Goal: Transaction & Acquisition: Purchase product/service

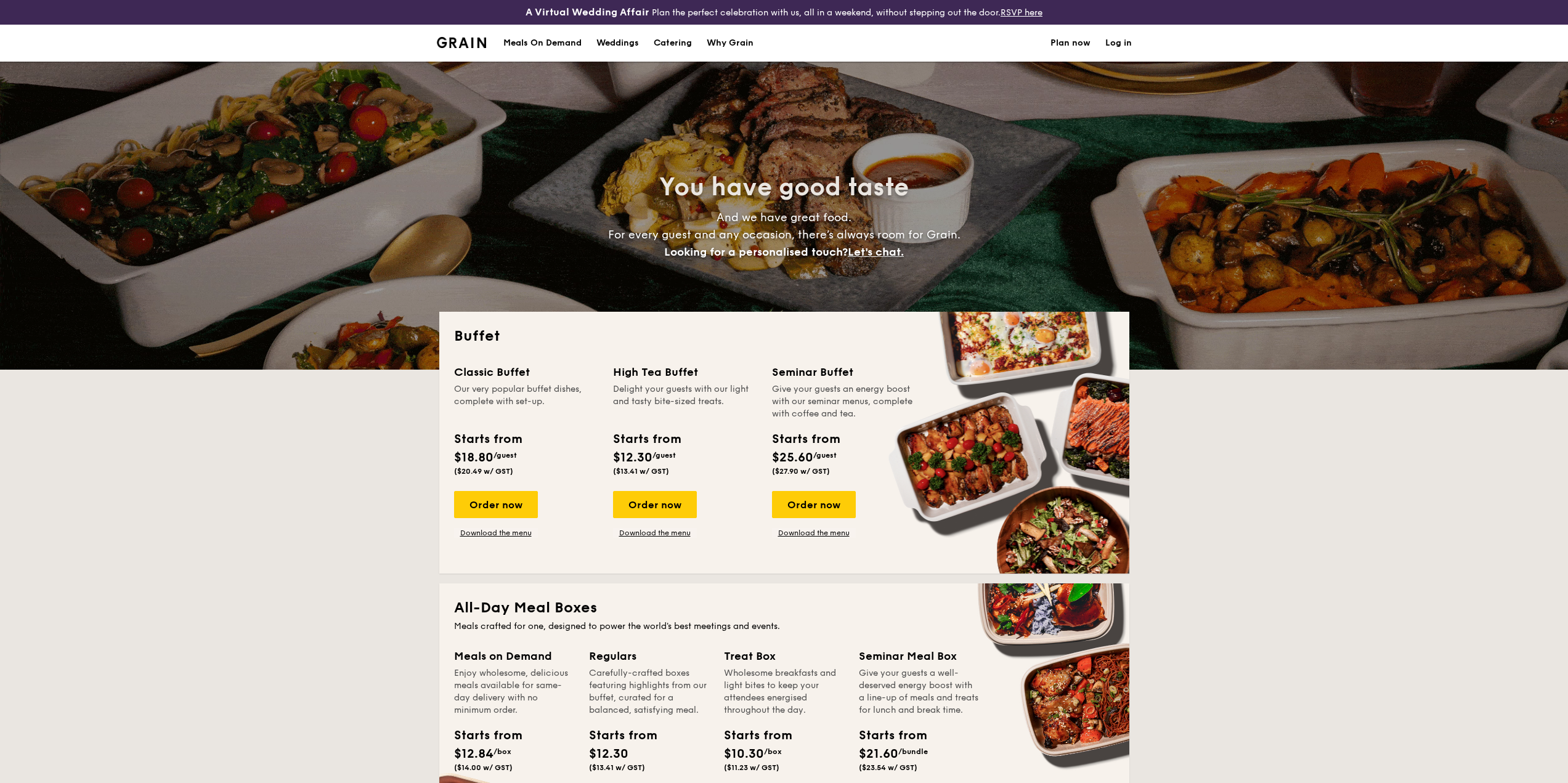
select select
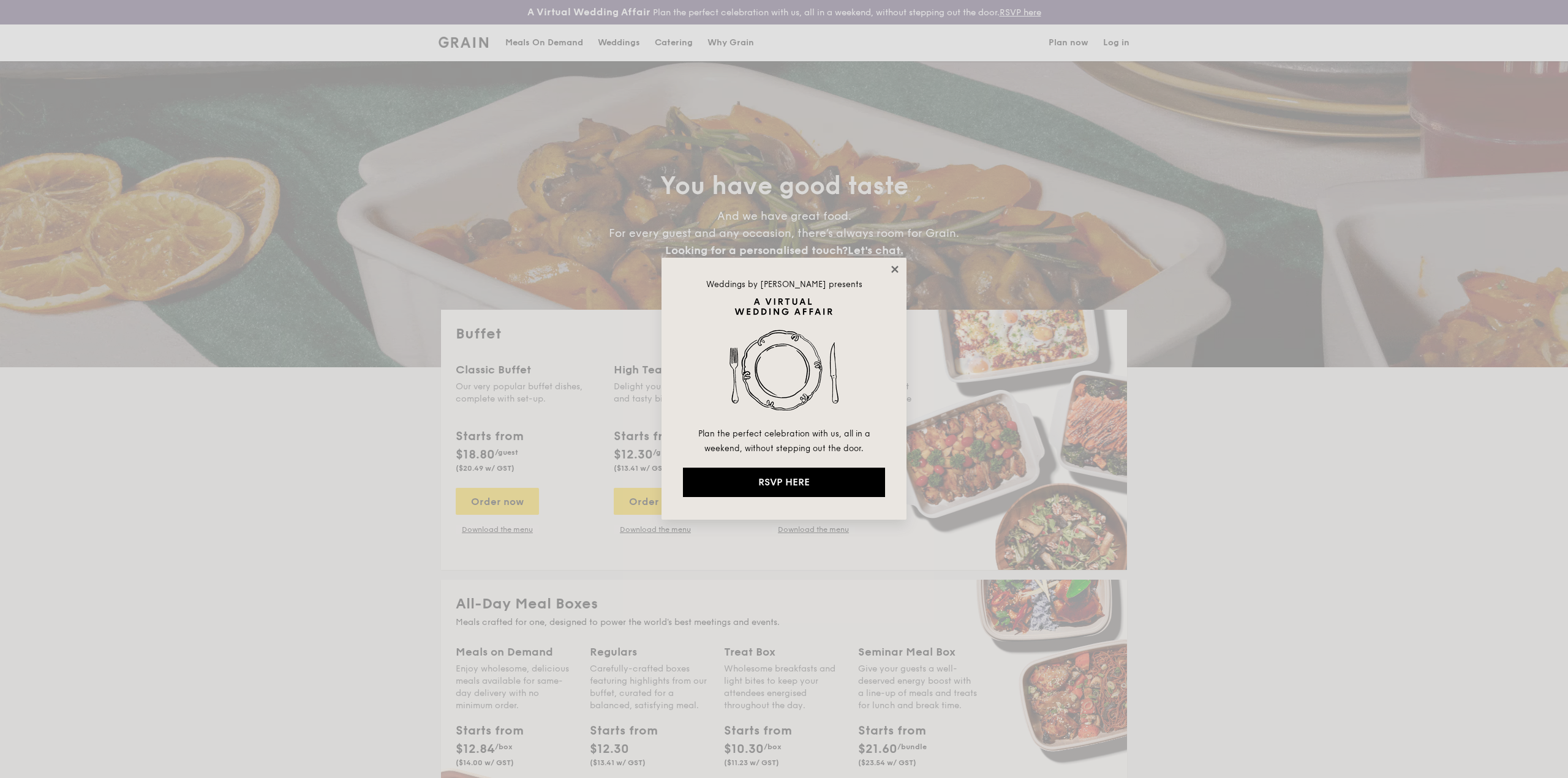
click at [896, 267] on icon at bounding box center [895, 269] width 11 height 11
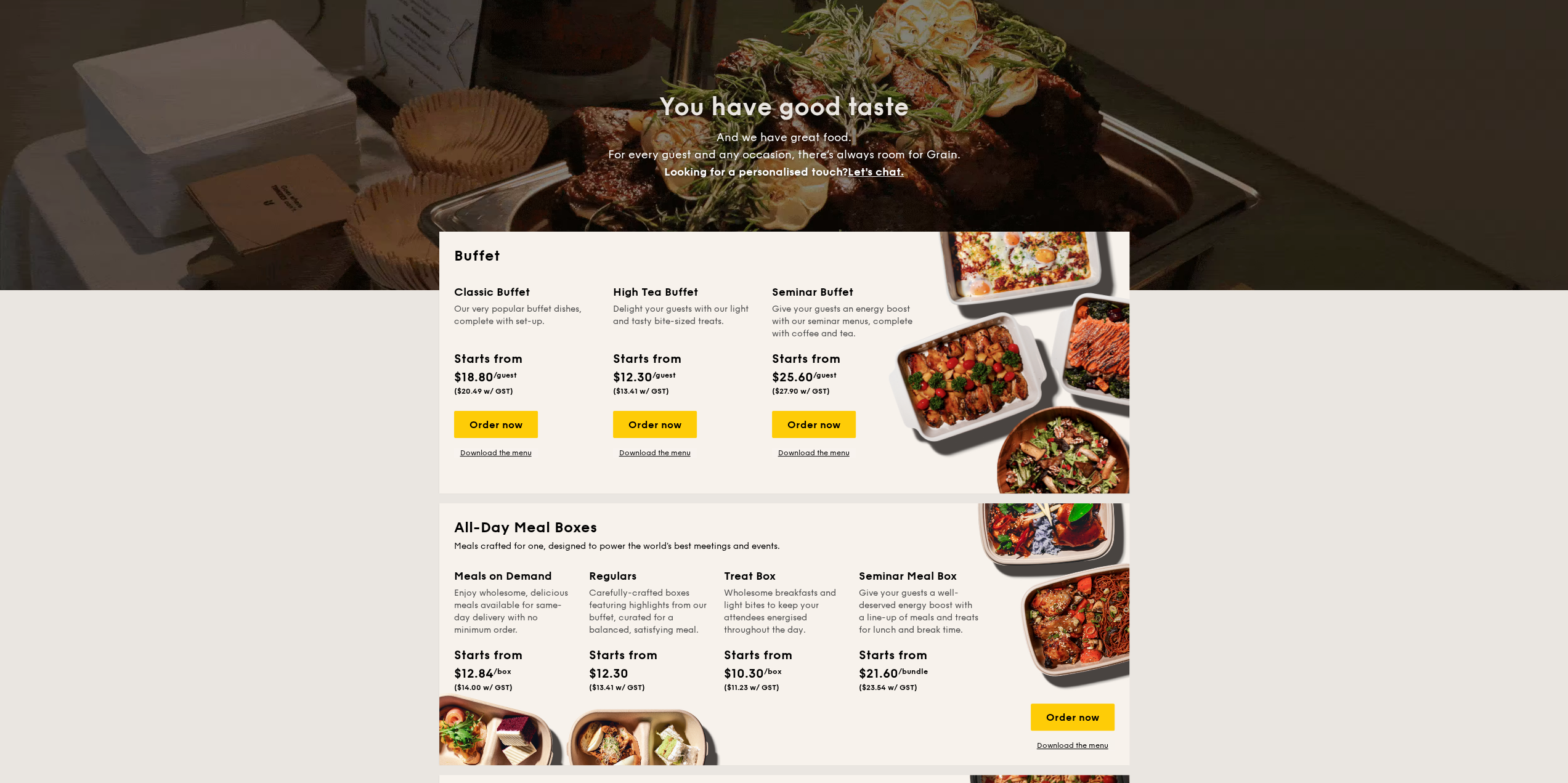
scroll to position [61, 0]
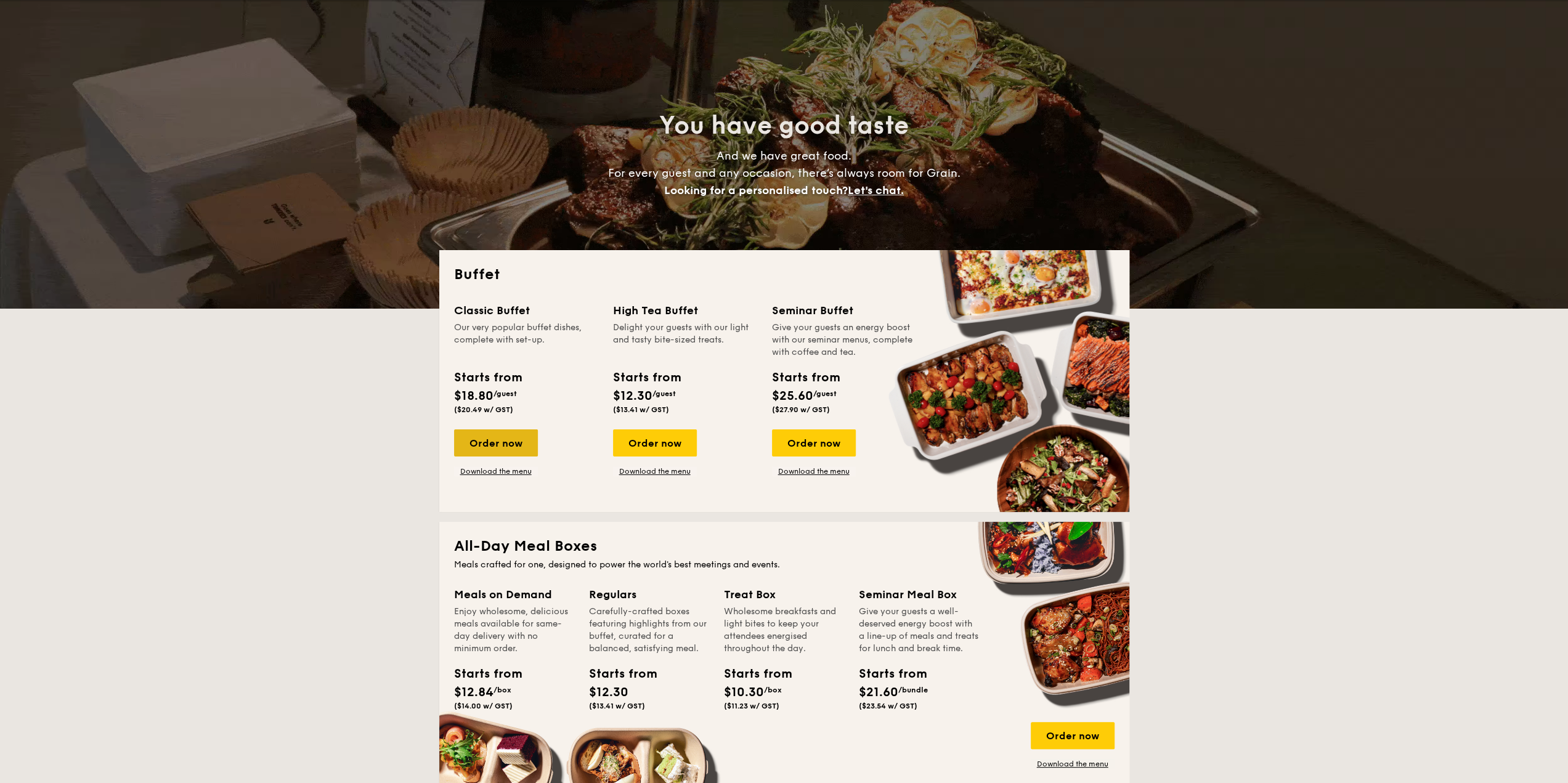
click at [520, 448] on div "Order now" at bounding box center [496, 443] width 84 height 27
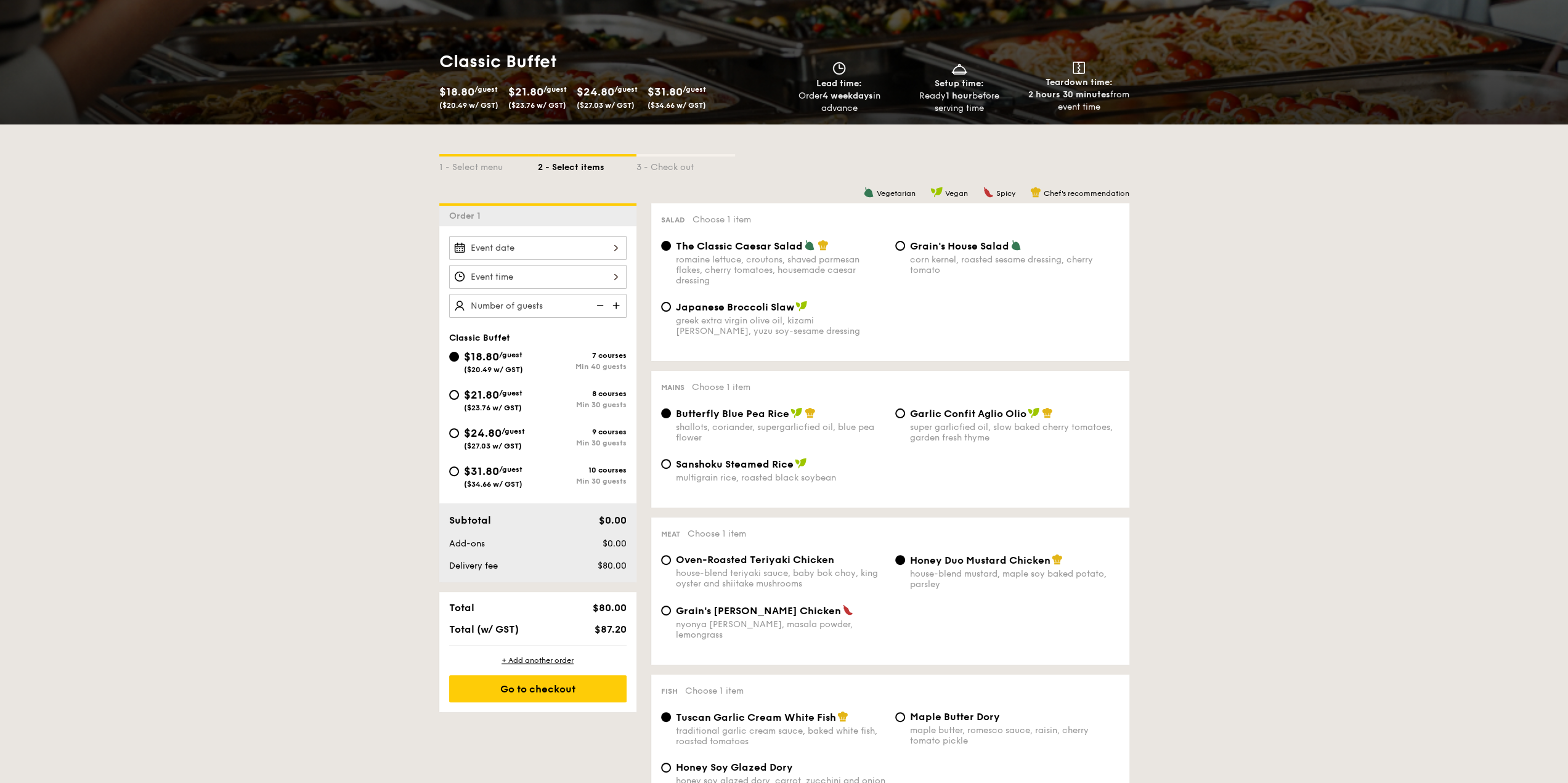
scroll to position [246, 0]
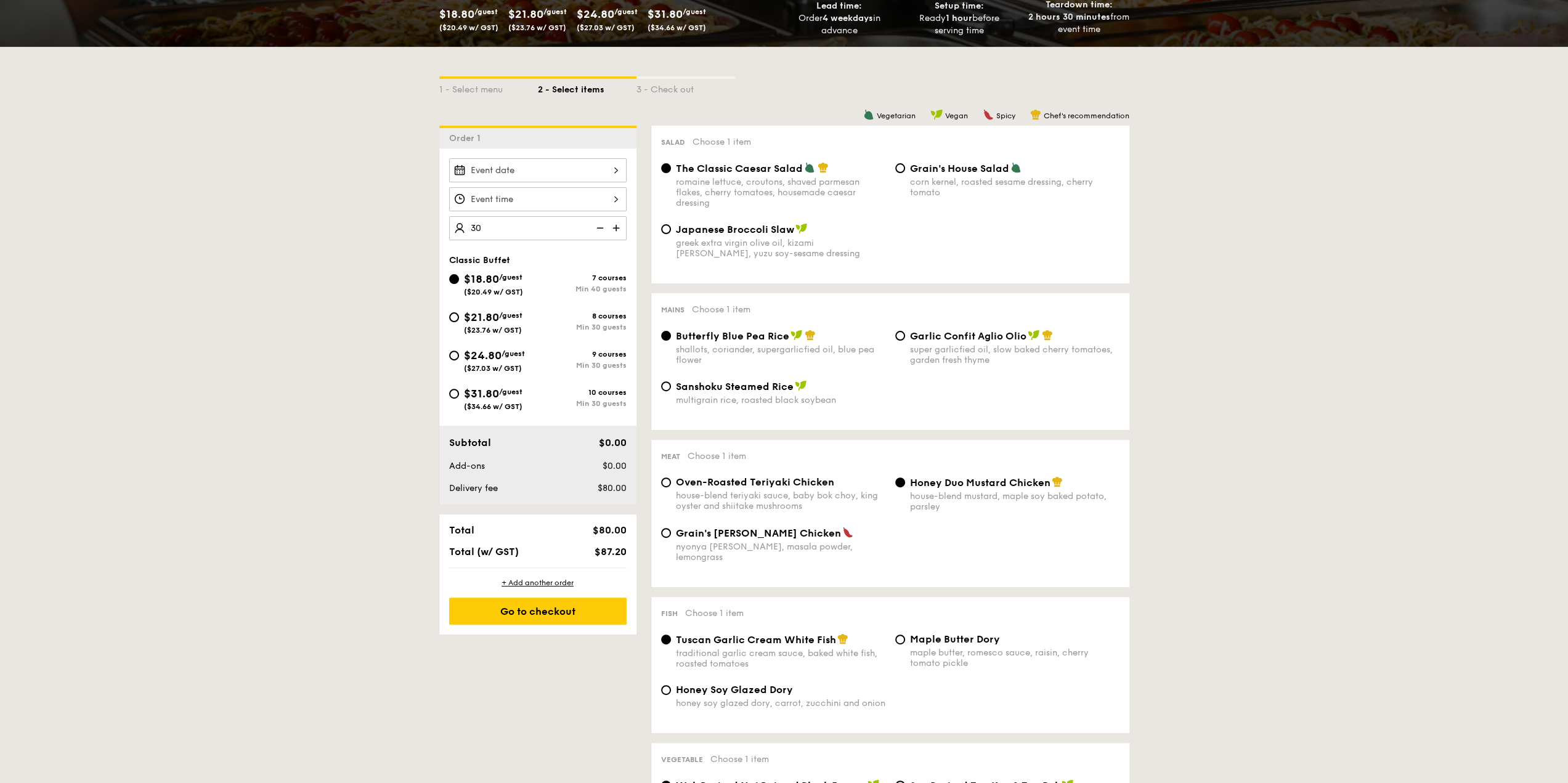
type input "40 guests"
click at [513, 318] on div "$21.80 /guest ($23.76 w/ GST)" at bounding box center [493, 322] width 59 height 26
click at [459, 318] on input "$21.80 /guest ($23.76 w/ GST) 8 courses Min 30 guests" at bounding box center [454, 317] width 10 height 10
radio input "true"
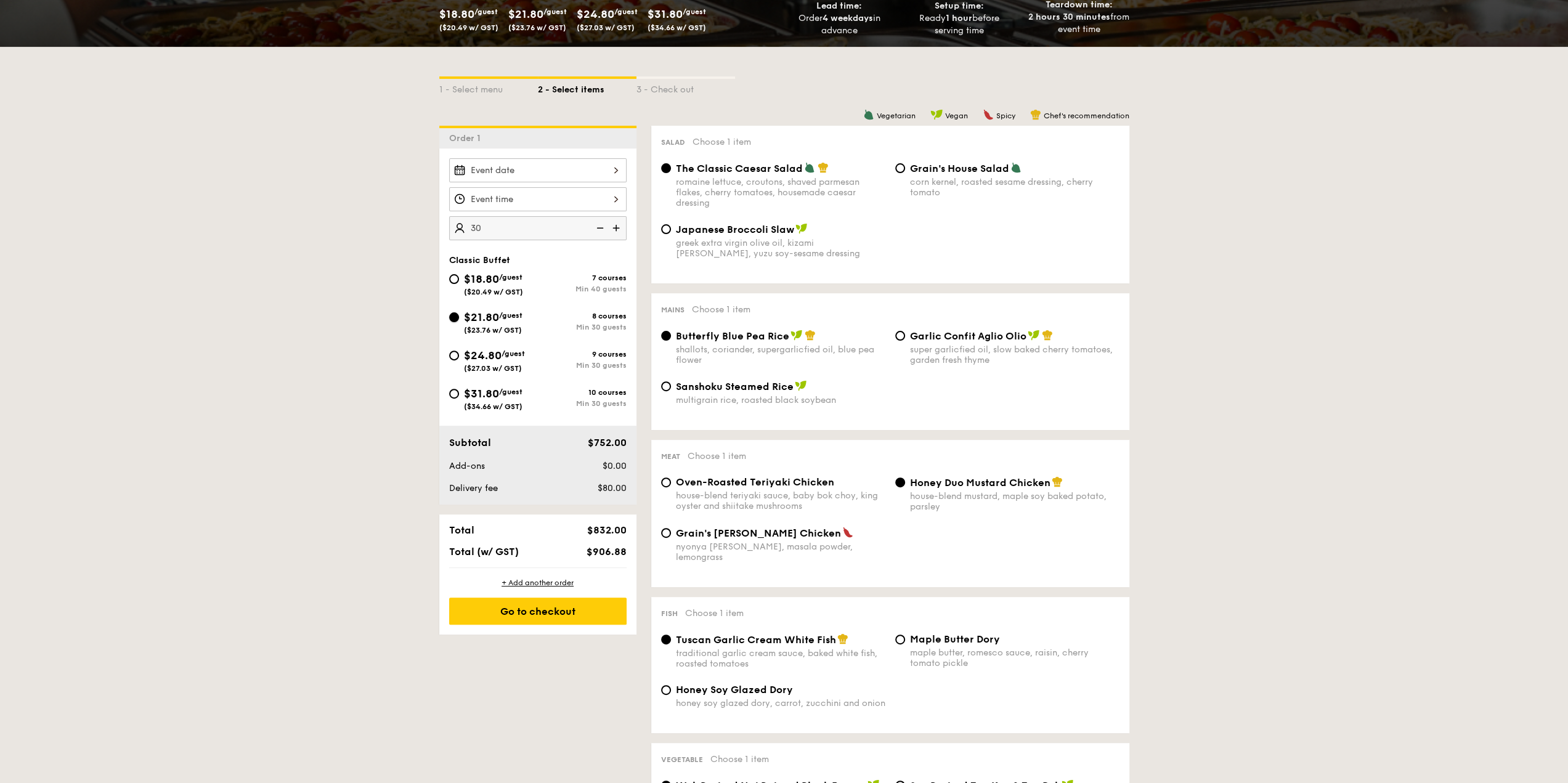
radio input "true"
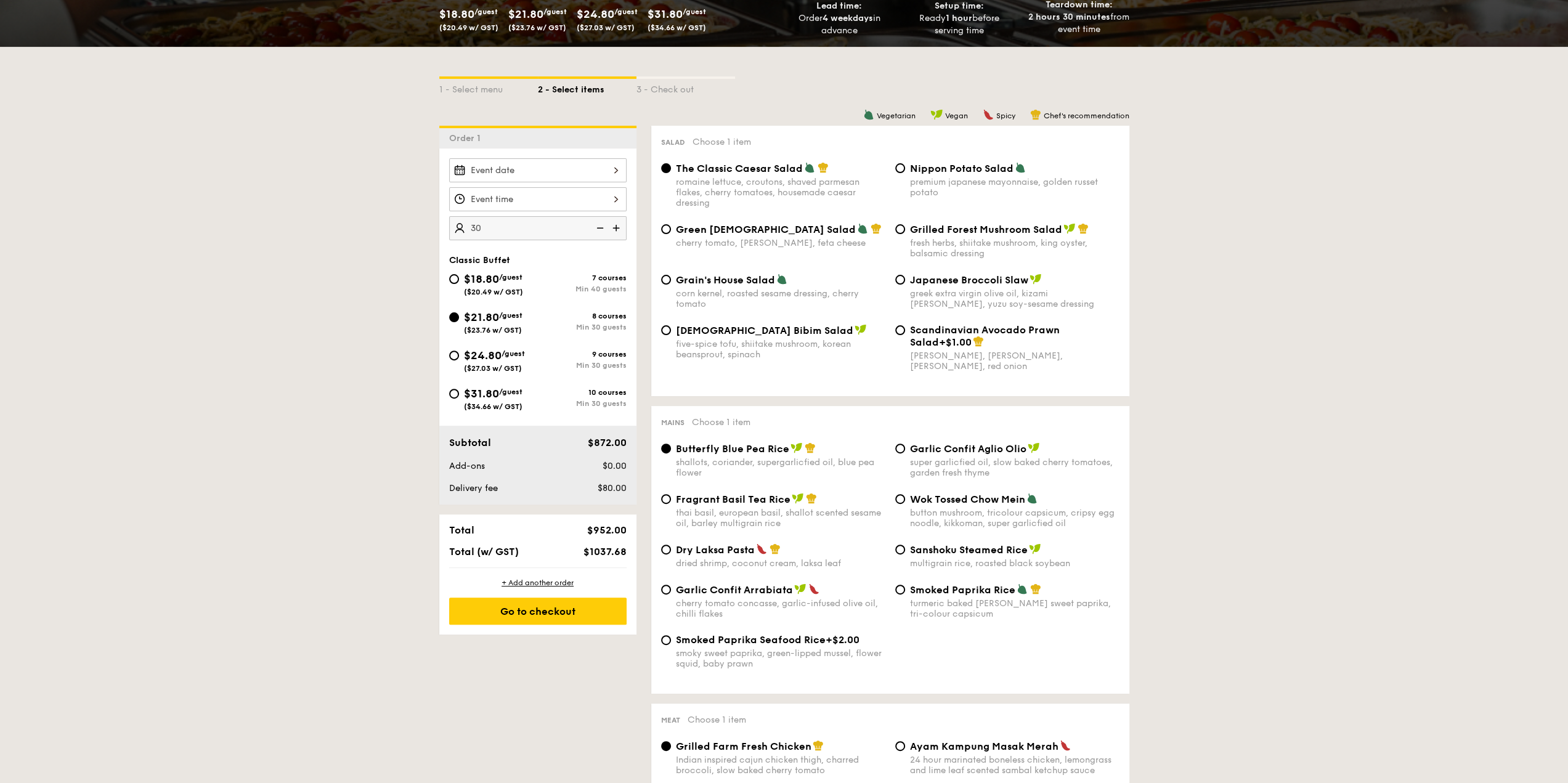
click at [511, 277] on span "/guest" at bounding box center [511, 277] width 24 height 9
click at [459, 277] on input "$18.80 /guest ($20.49 w/ GST) 7 courses Min 40 guests" at bounding box center [454, 279] width 10 height 10
radio input "true"
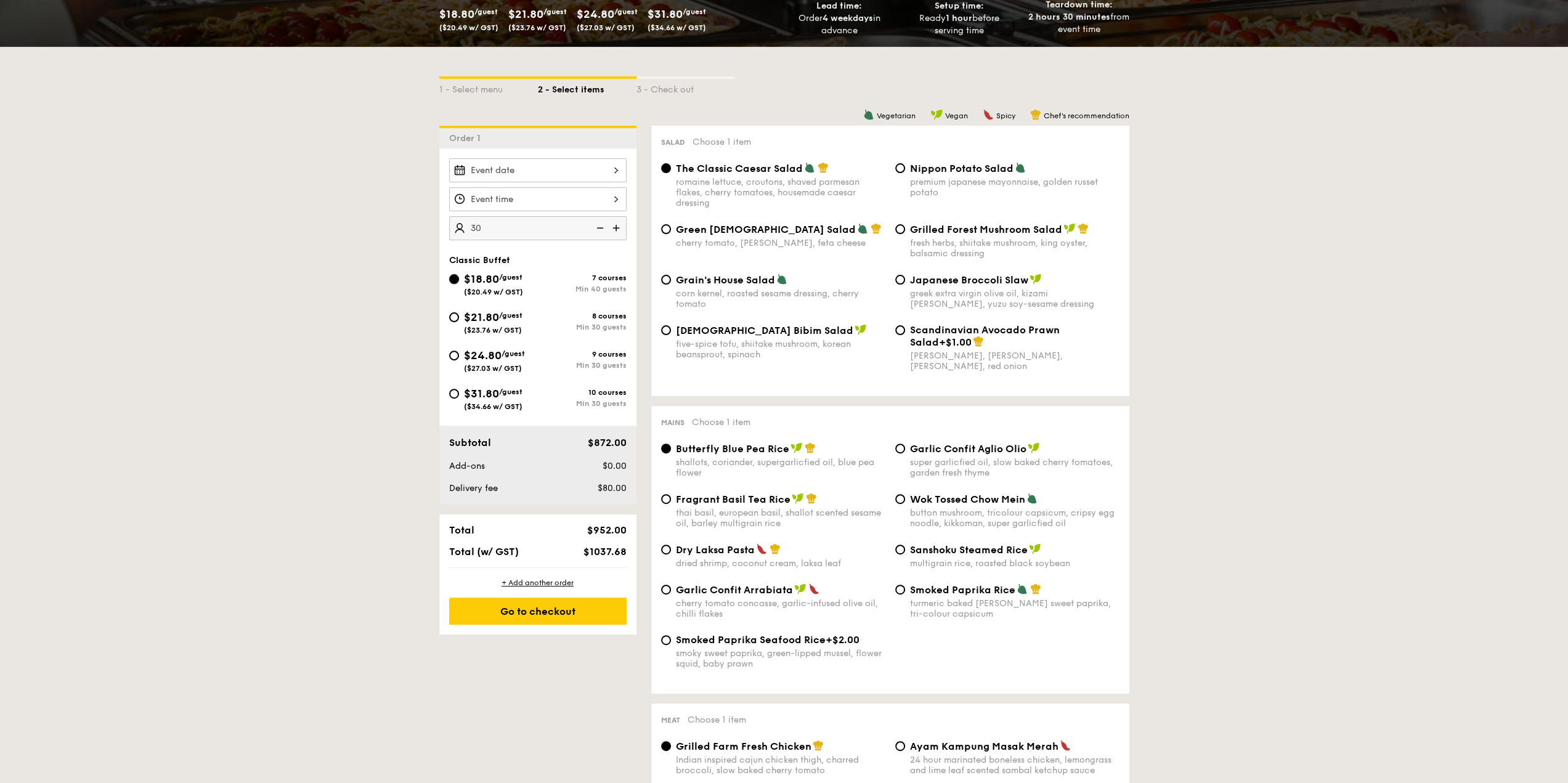
radio input "true"
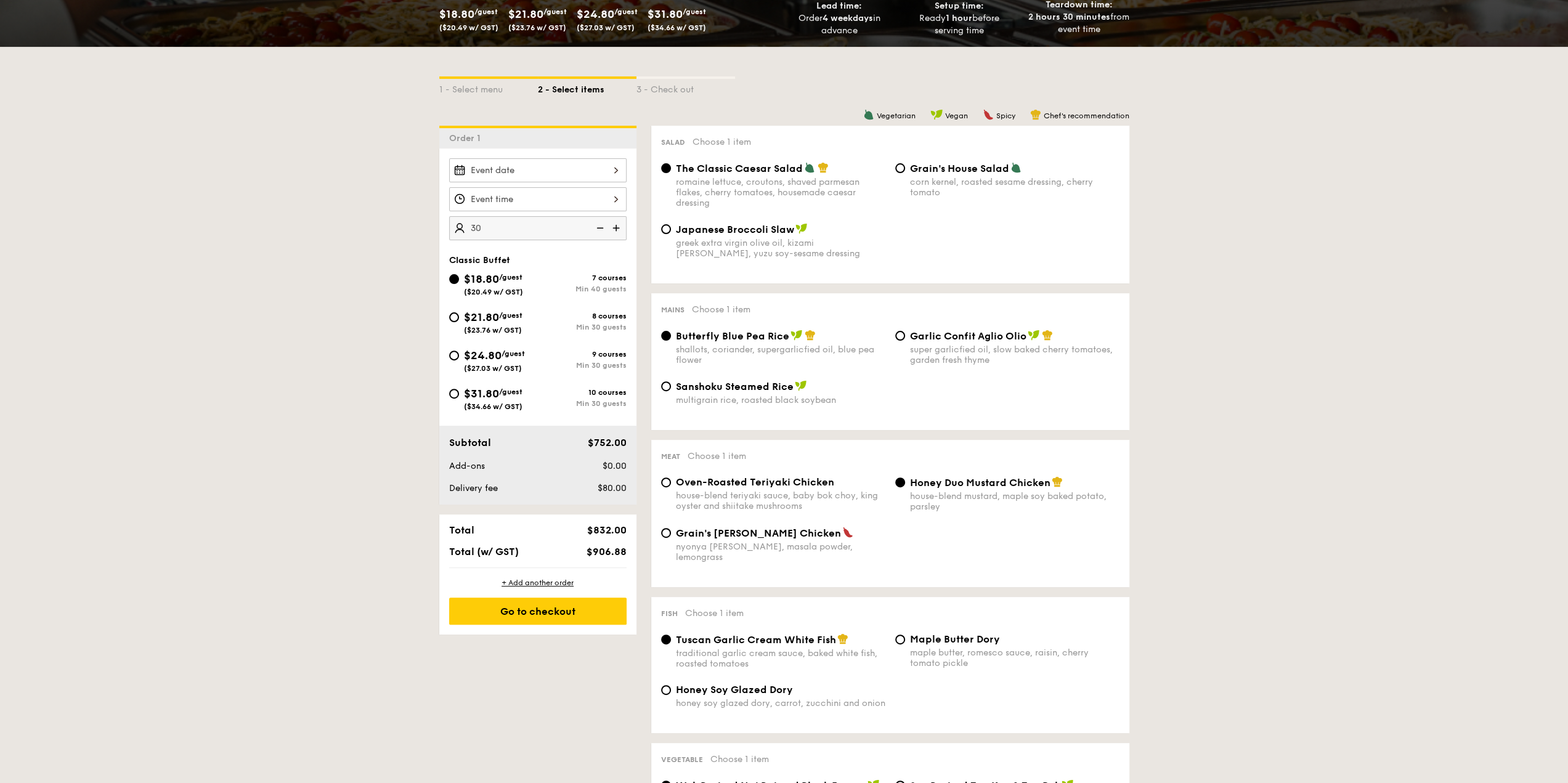
click at [506, 319] on div "$21.80 /guest ($23.76 w/ GST)" at bounding box center [493, 322] width 59 height 26
click at [459, 319] on input "$21.80 /guest ($23.76 w/ GST) 8 courses Min 30 guests" at bounding box center [454, 317] width 10 height 10
radio input "true"
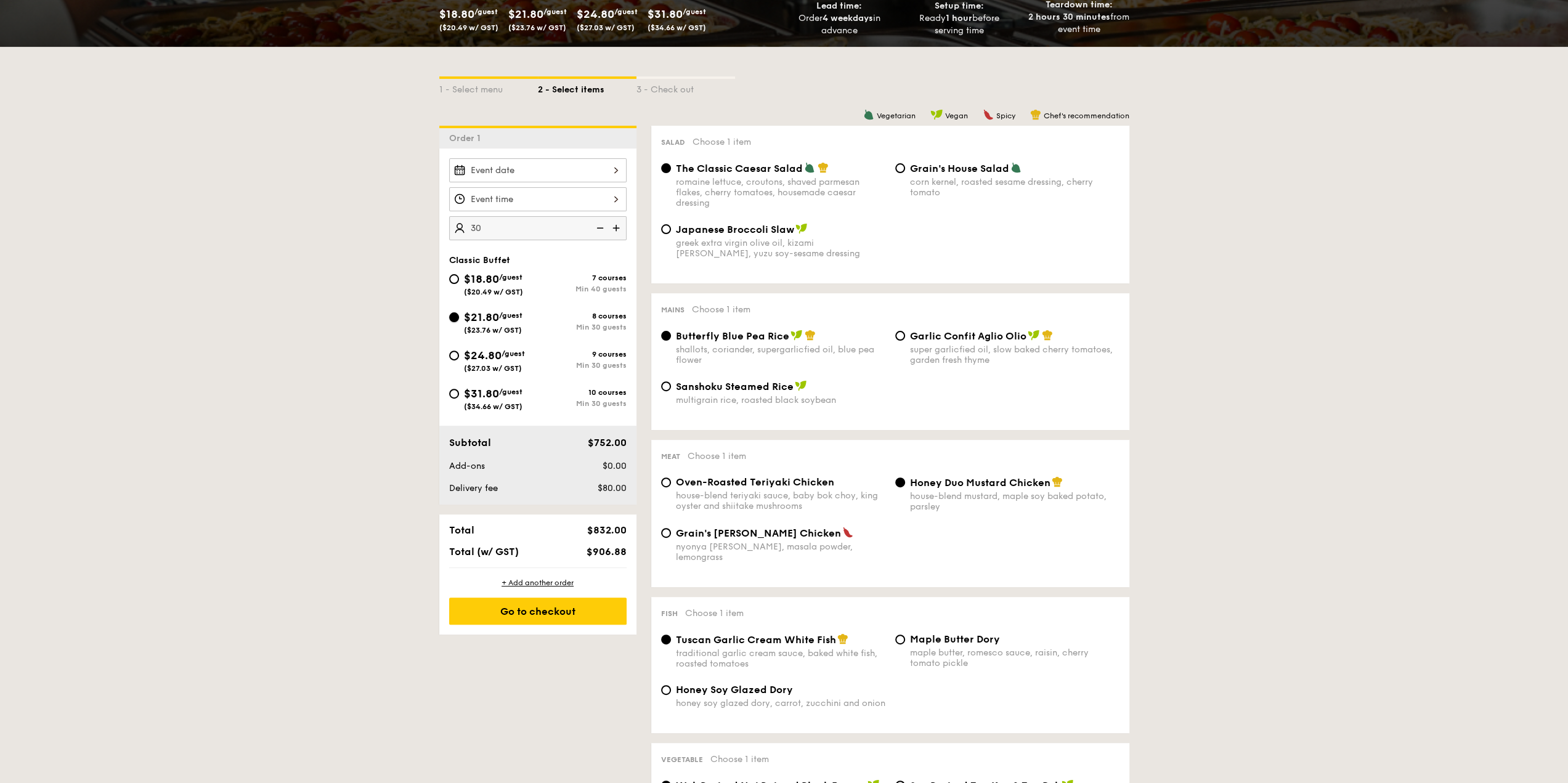
radio input "true"
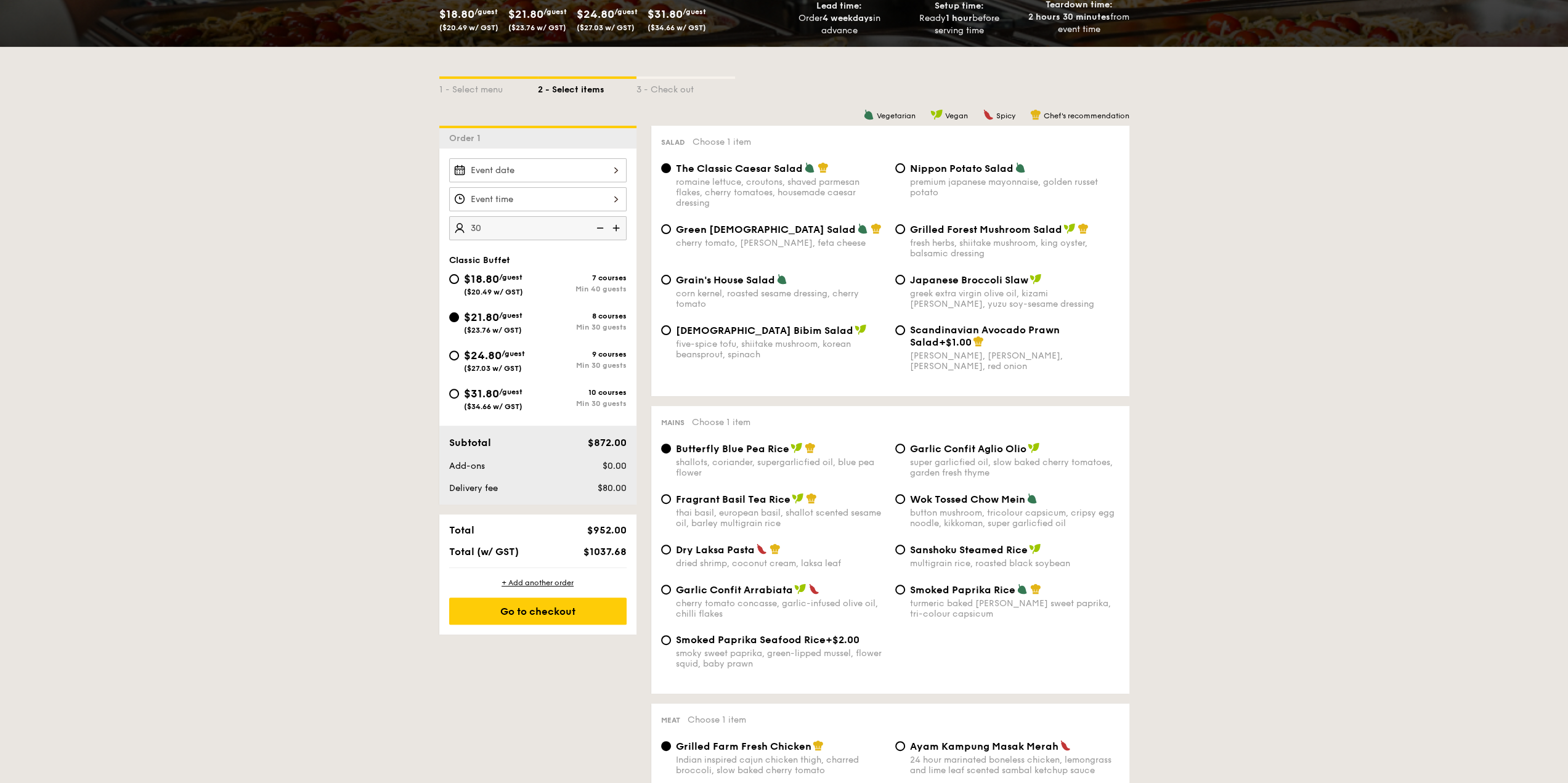
type input "30 guests"
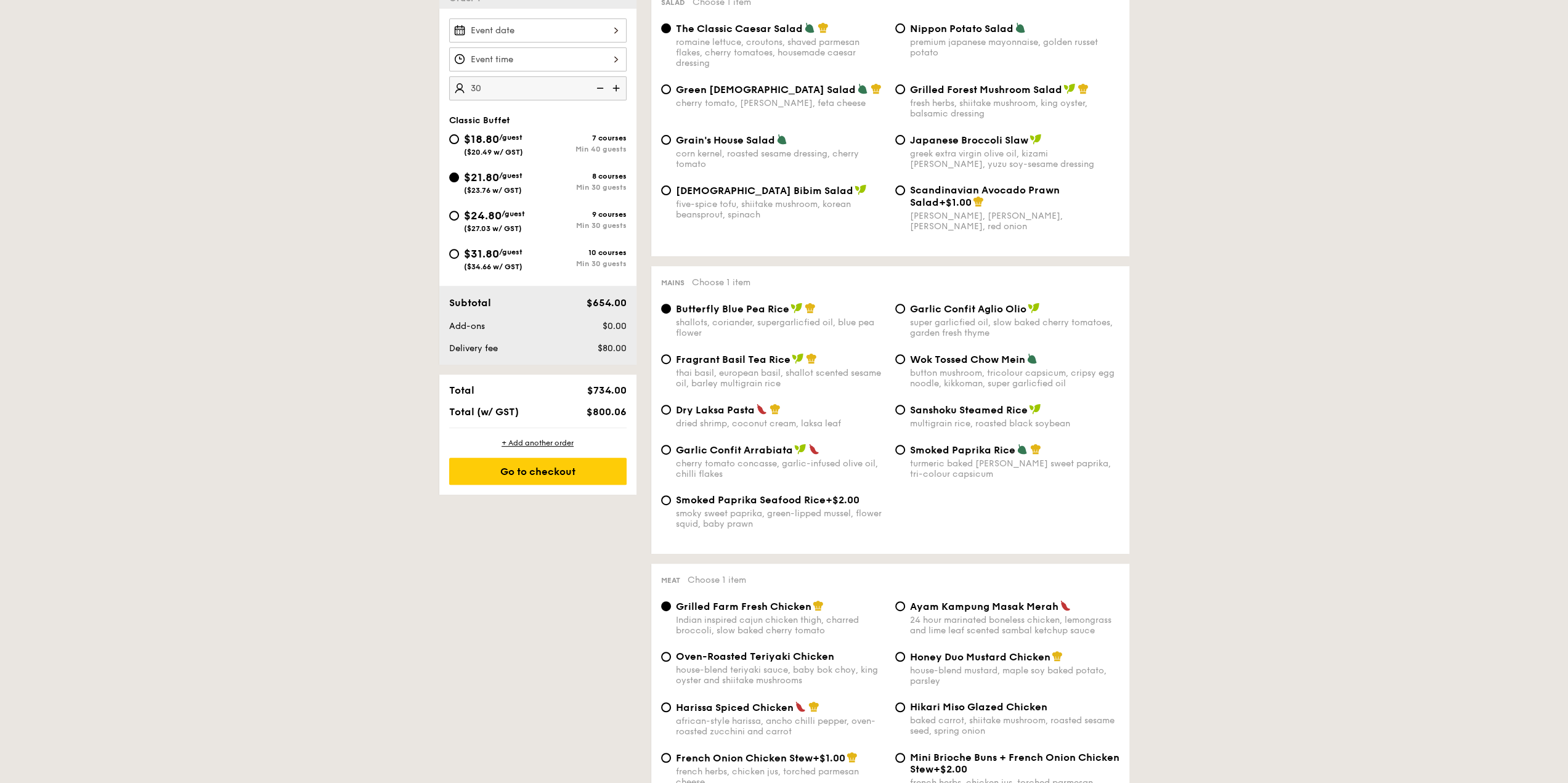
scroll to position [432, 0]
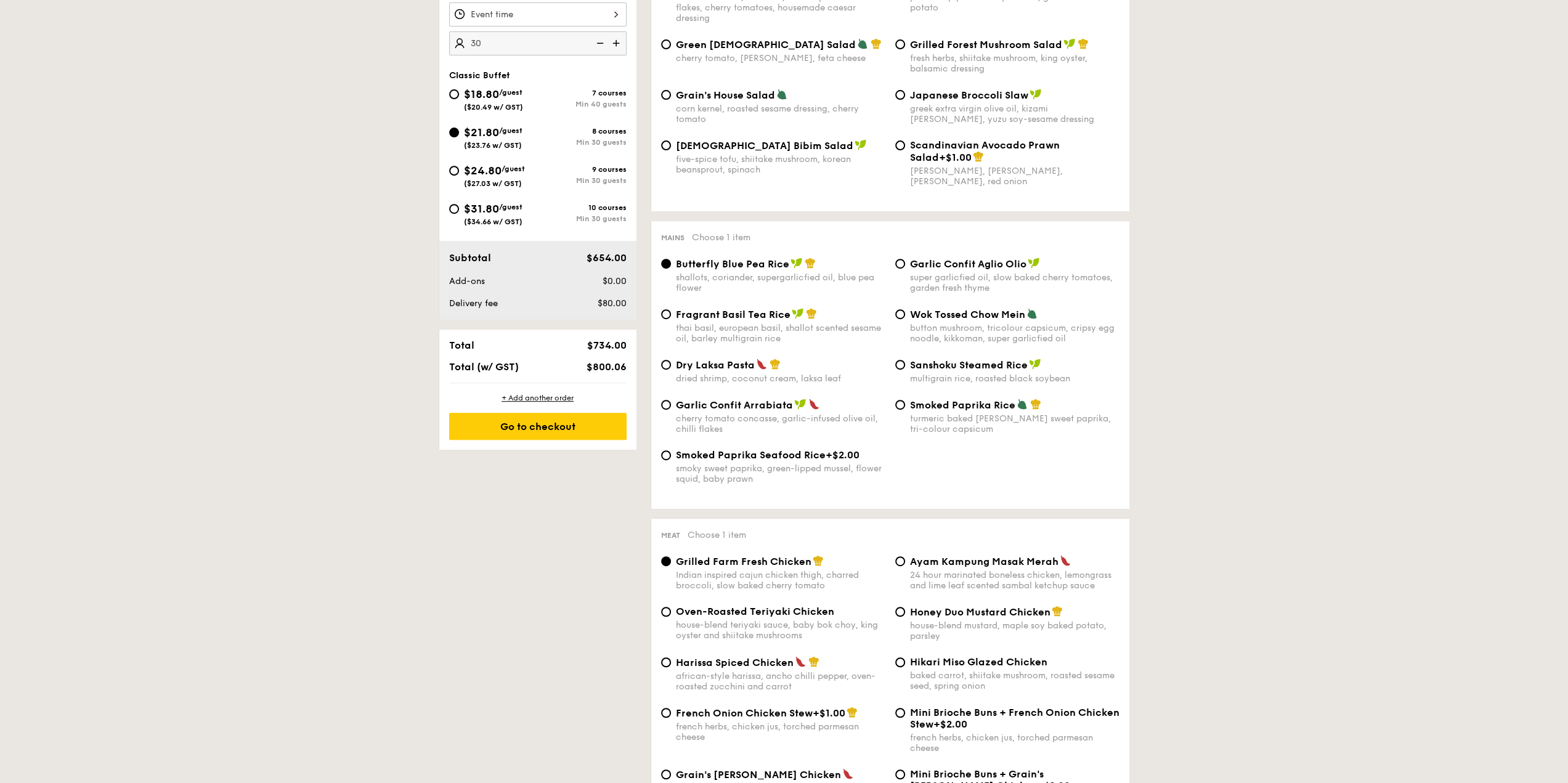
drag, startPoint x: 616, startPoint y: 258, endPoint x: 615, endPoint y: 366, distance: 108.0
click at [615, 366] on div "Order 1 30 guests Classic Buffet $18.80 /guest ($20.49 w/ GST) 7 courses Min 40…" at bounding box center [538, 195] width 197 height 509
click at [615, 366] on span "$800.06" at bounding box center [606, 366] width 40 height 11
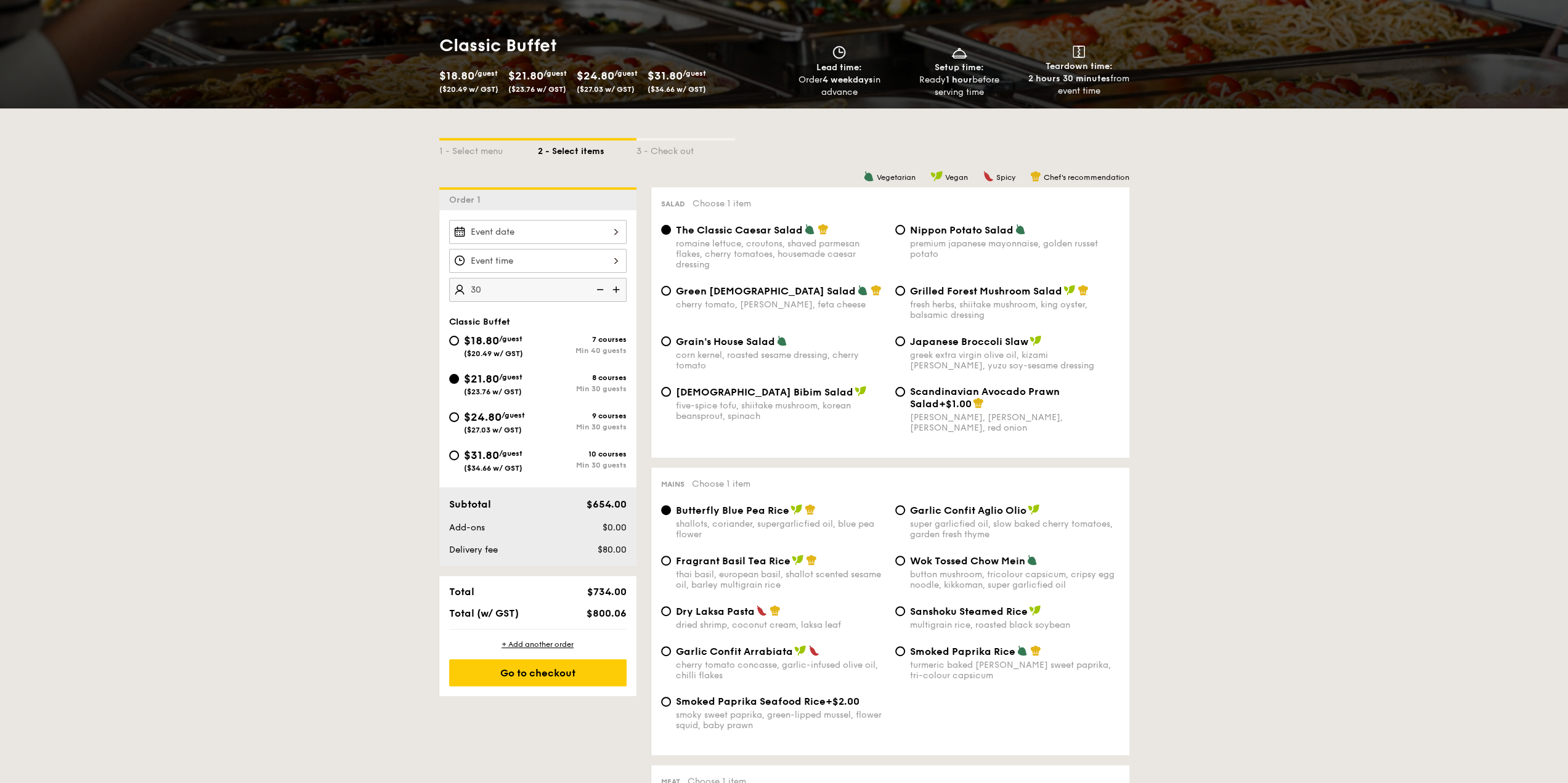
scroll to position [0, 0]
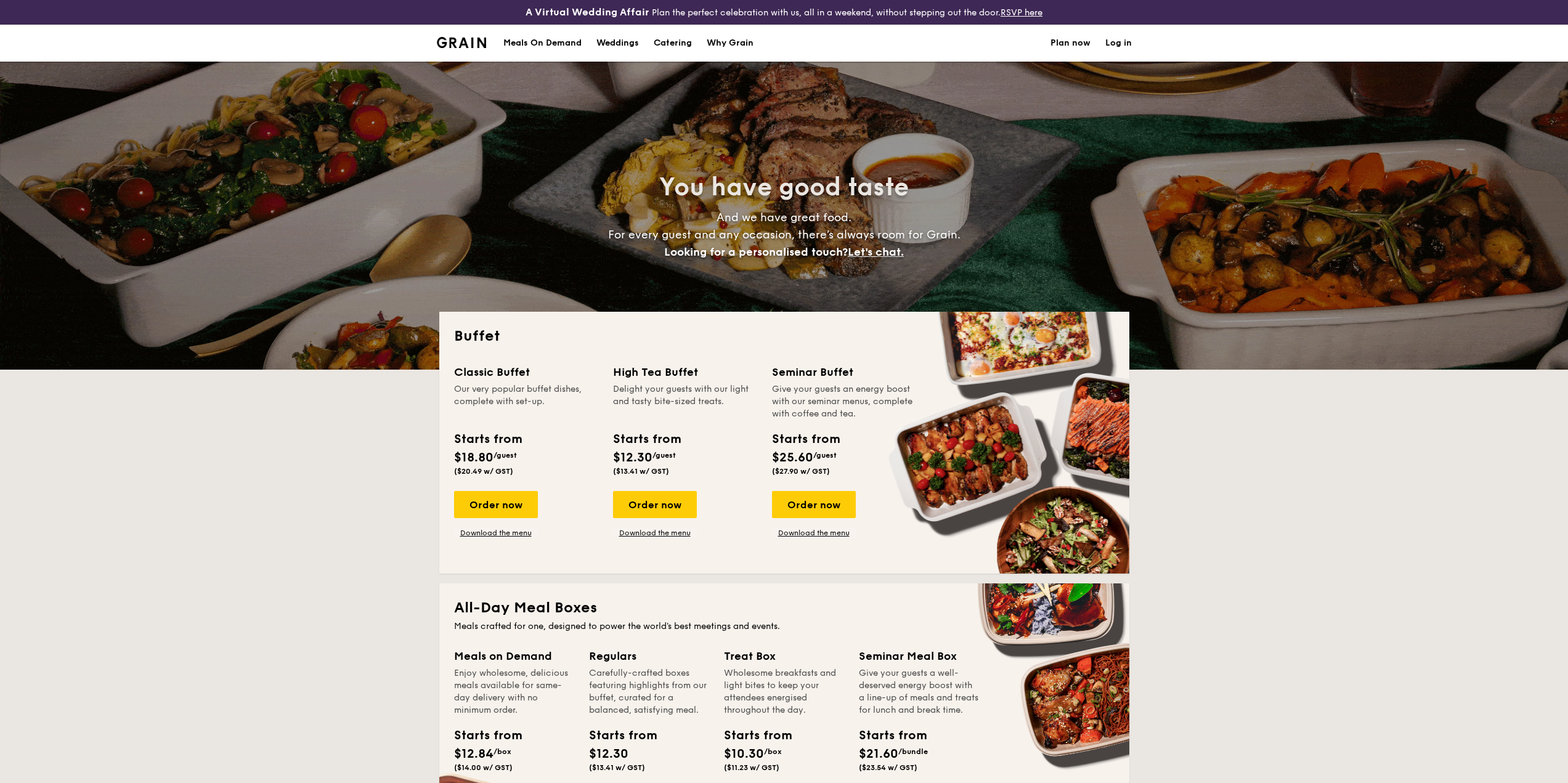
select select
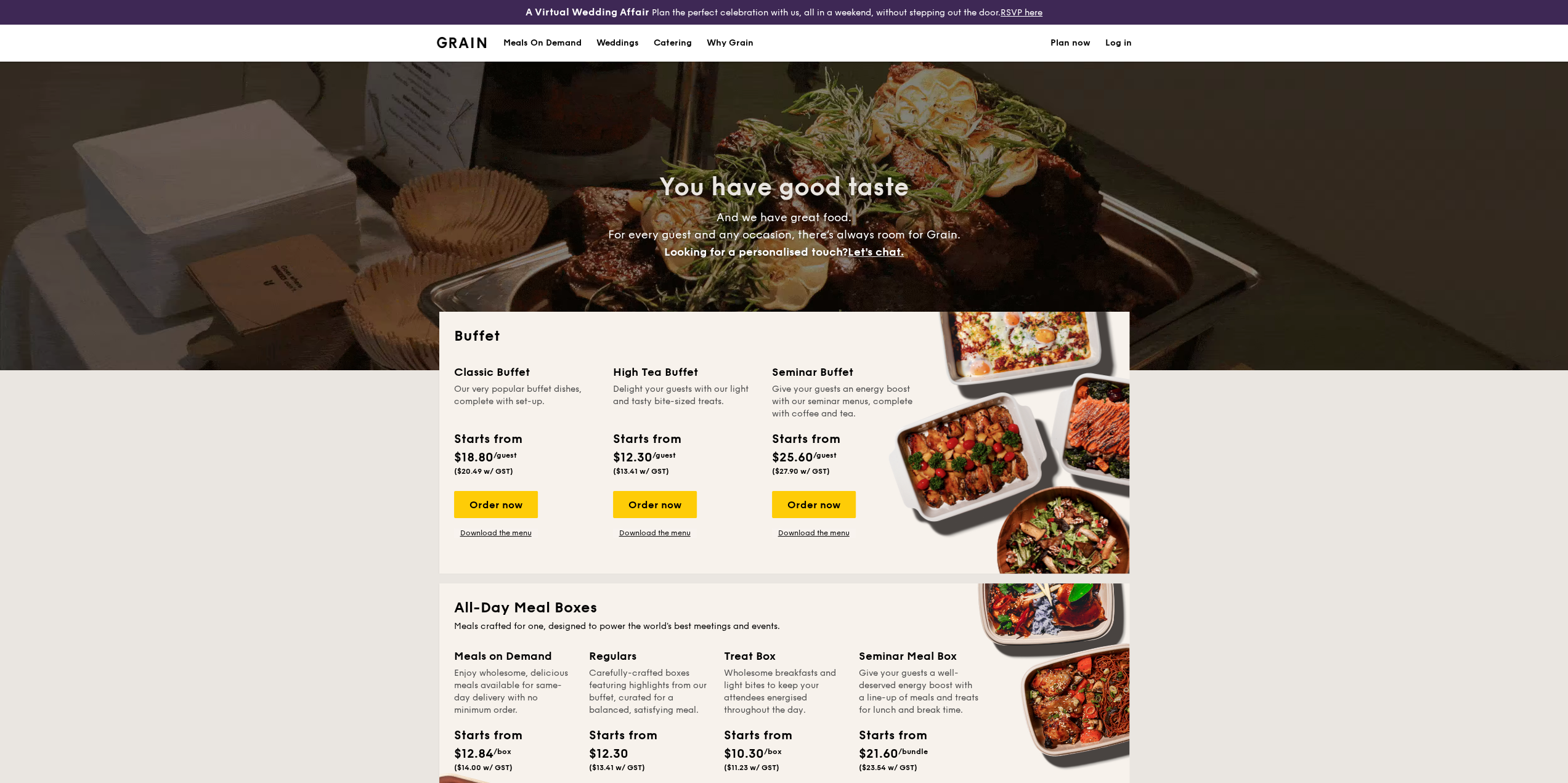
scroll to position [185, 0]
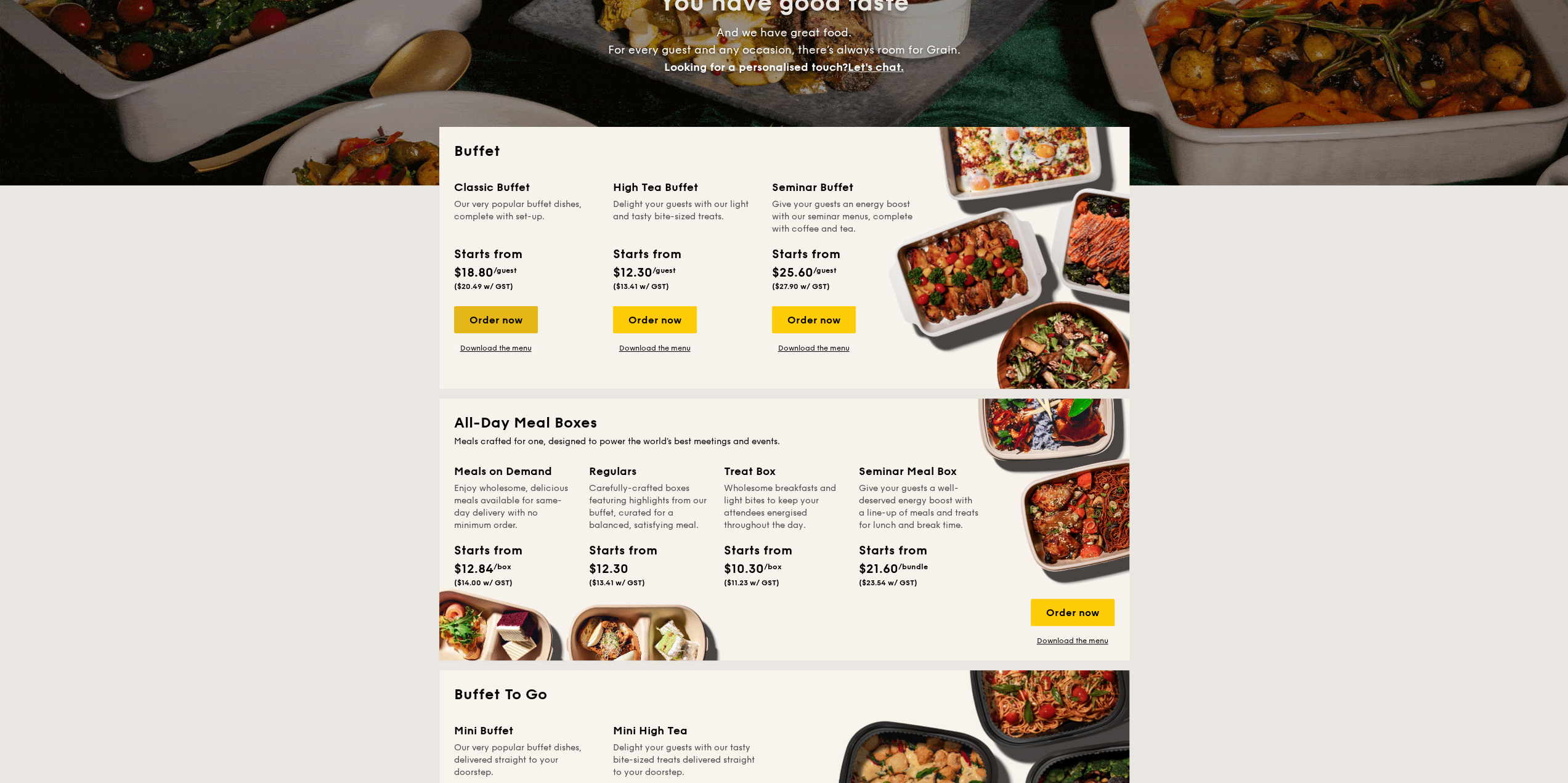
click at [522, 324] on div "Order now" at bounding box center [496, 320] width 84 height 27
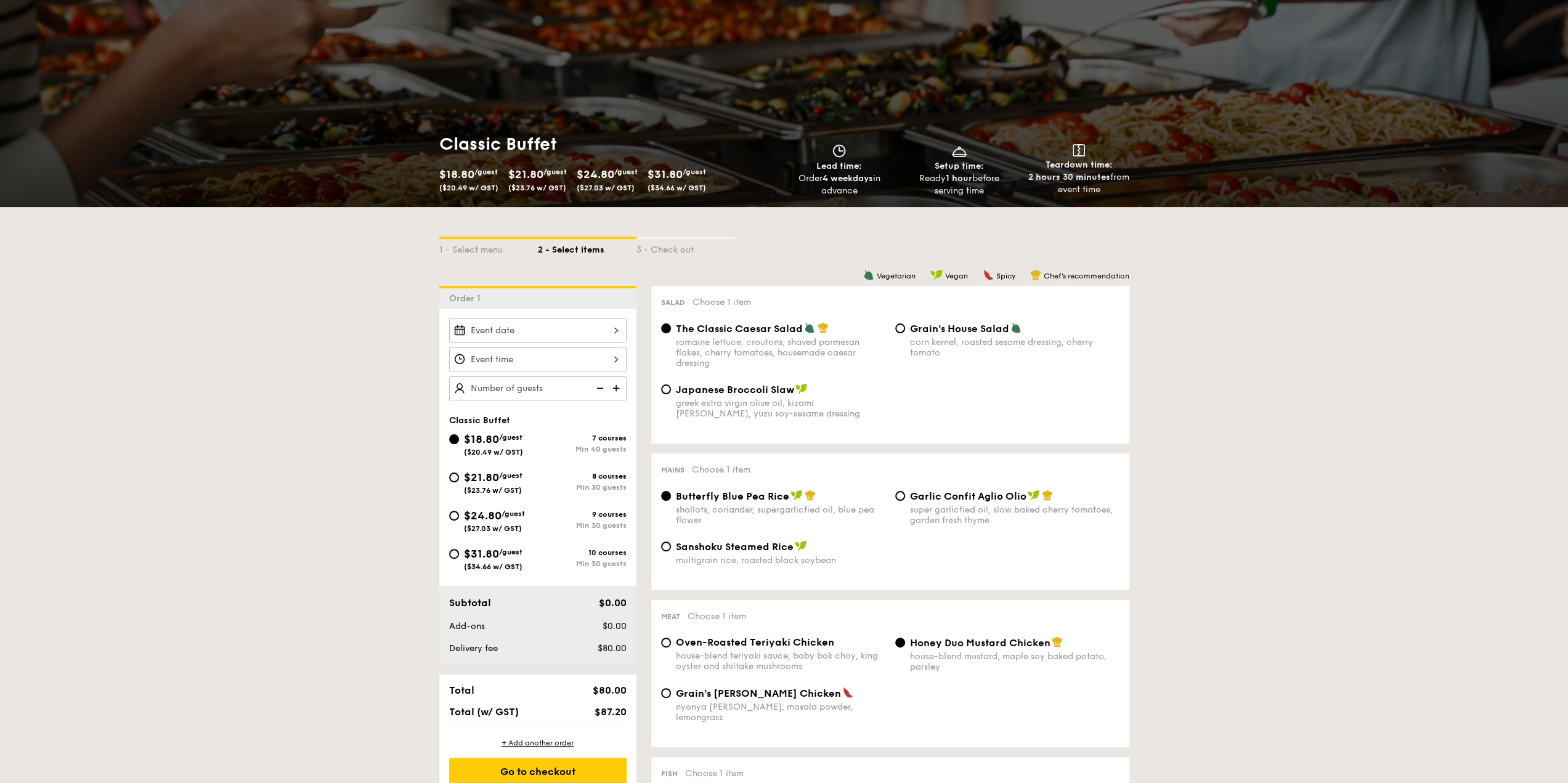
scroll to position [123, 0]
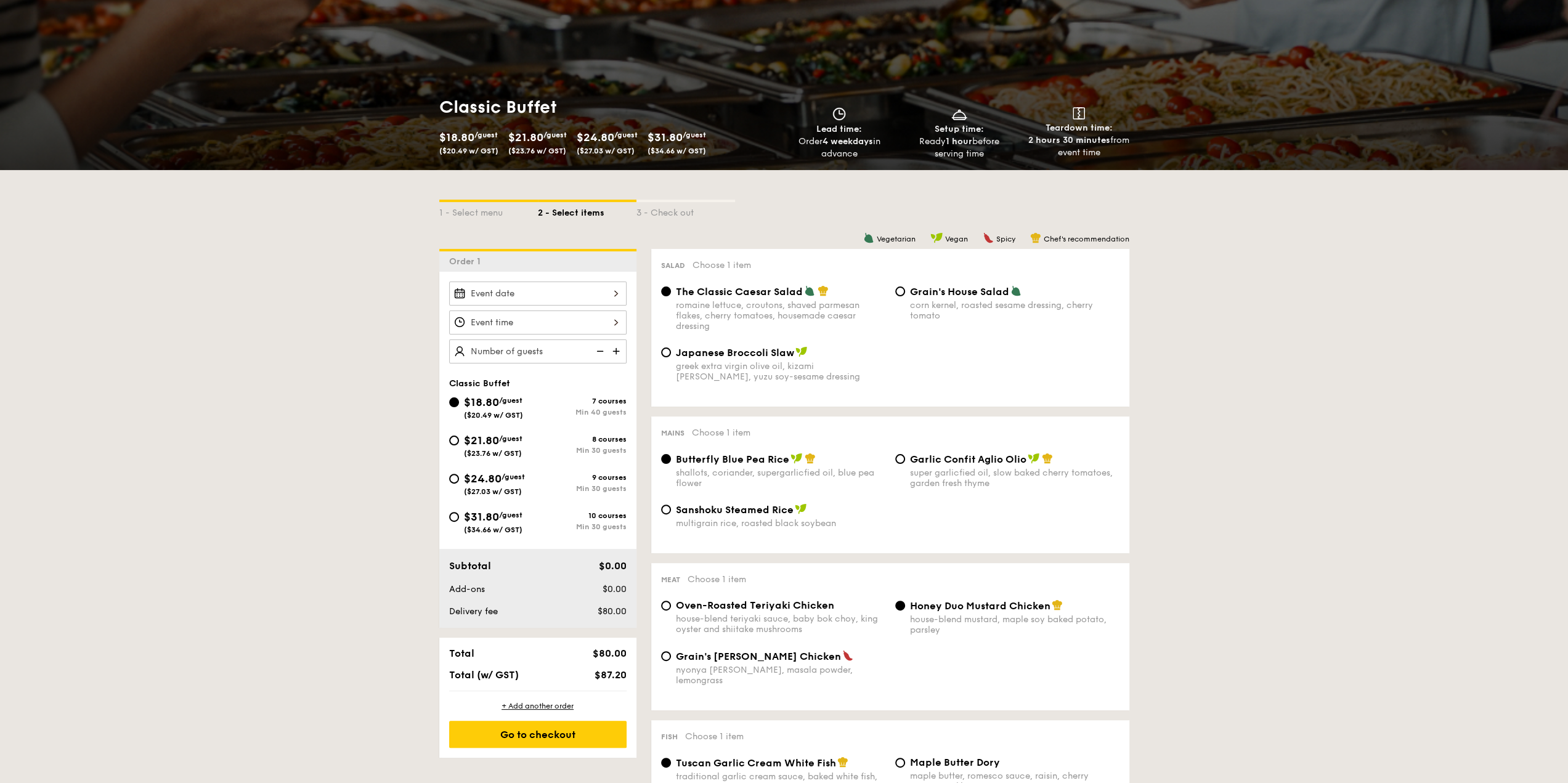
click at [448, 446] on div "$21.80 /guest ($23.76 w/ GST) 8 courses Min 30 guests" at bounding box center [538, 448] width 187 height 33
click at [450, 446] on div "$21.80 /guest ($23.76 w/ GST)" at bounding box center [494, 444] width 89 height 26
click at [450, 446] on input "$21.80 /guest ($23.76 w/ GST) 8 courses Min 30 guests" at bounding box center [454, 440] width 10 height 10
radio input "true"
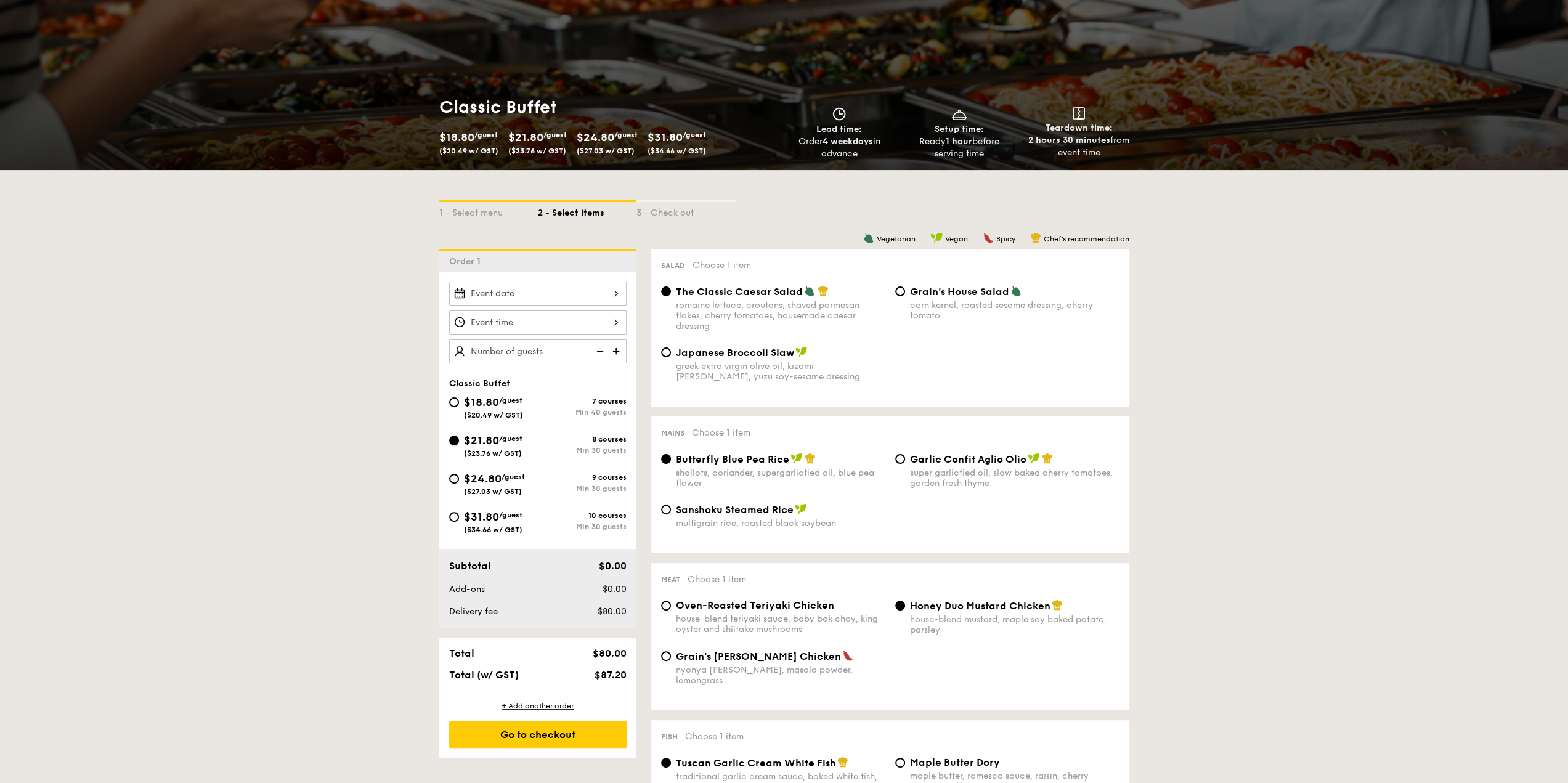
radio input "true"
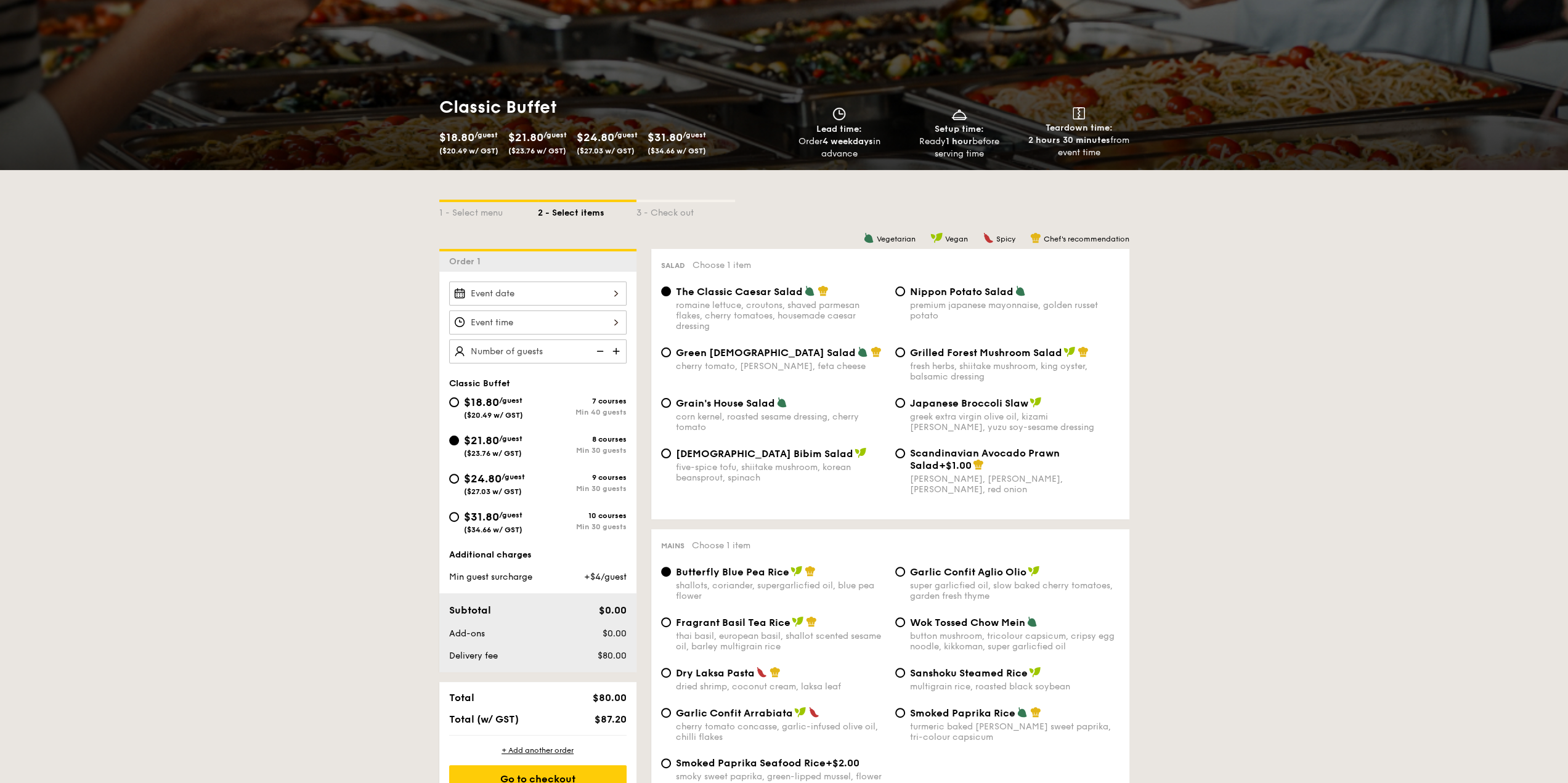
click at [560, 296] on div at bounding box center [538, 294] width 177 height 24
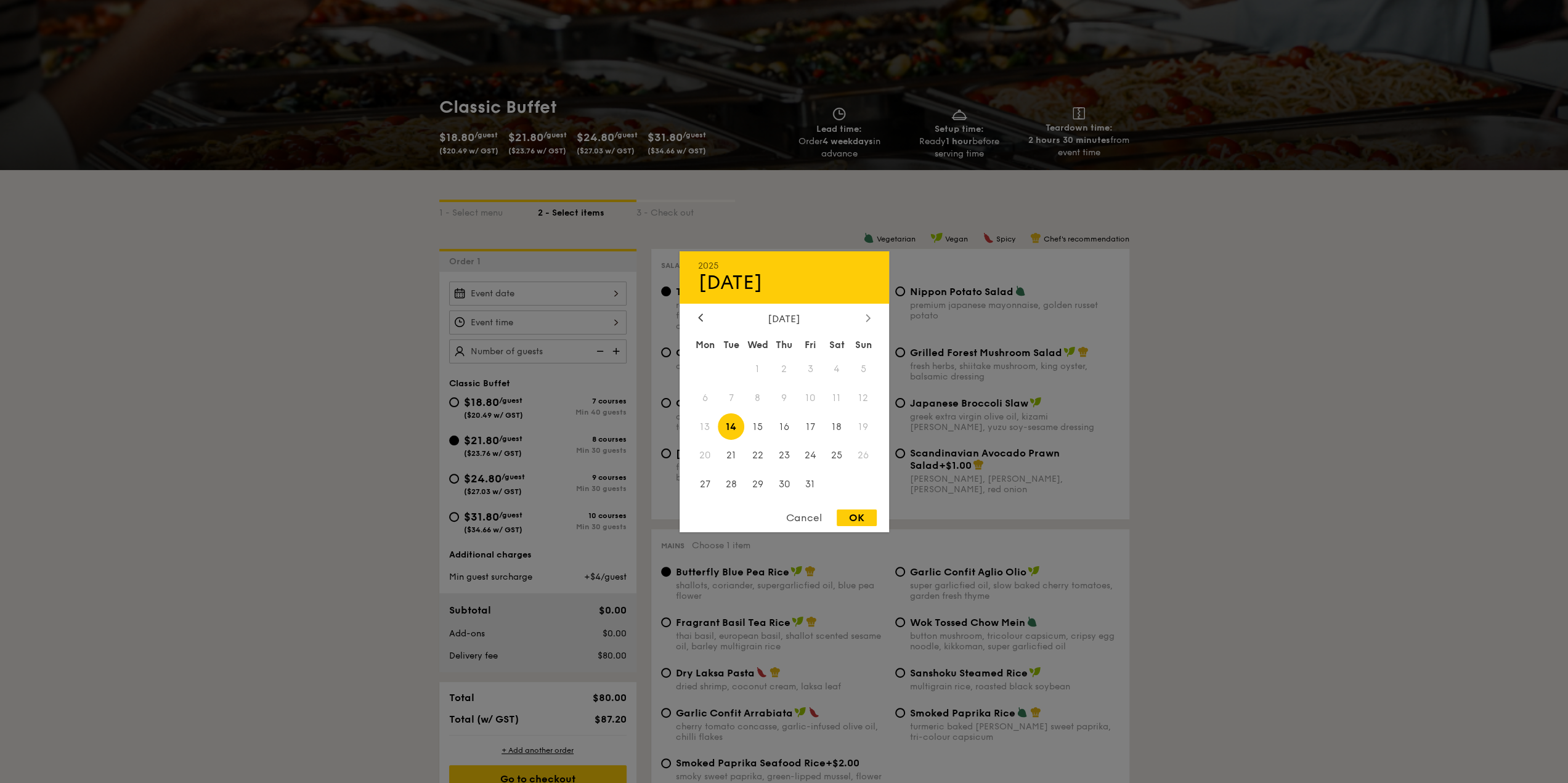
click at [871, 320] on div at bounding box center [868, 318] width 11 height 11
click at [871, 319] on div at bounding box center [868, 318] width 11 height 11
click at [212, 409] on div at bounding box center [784, 391] width 1568 height 783
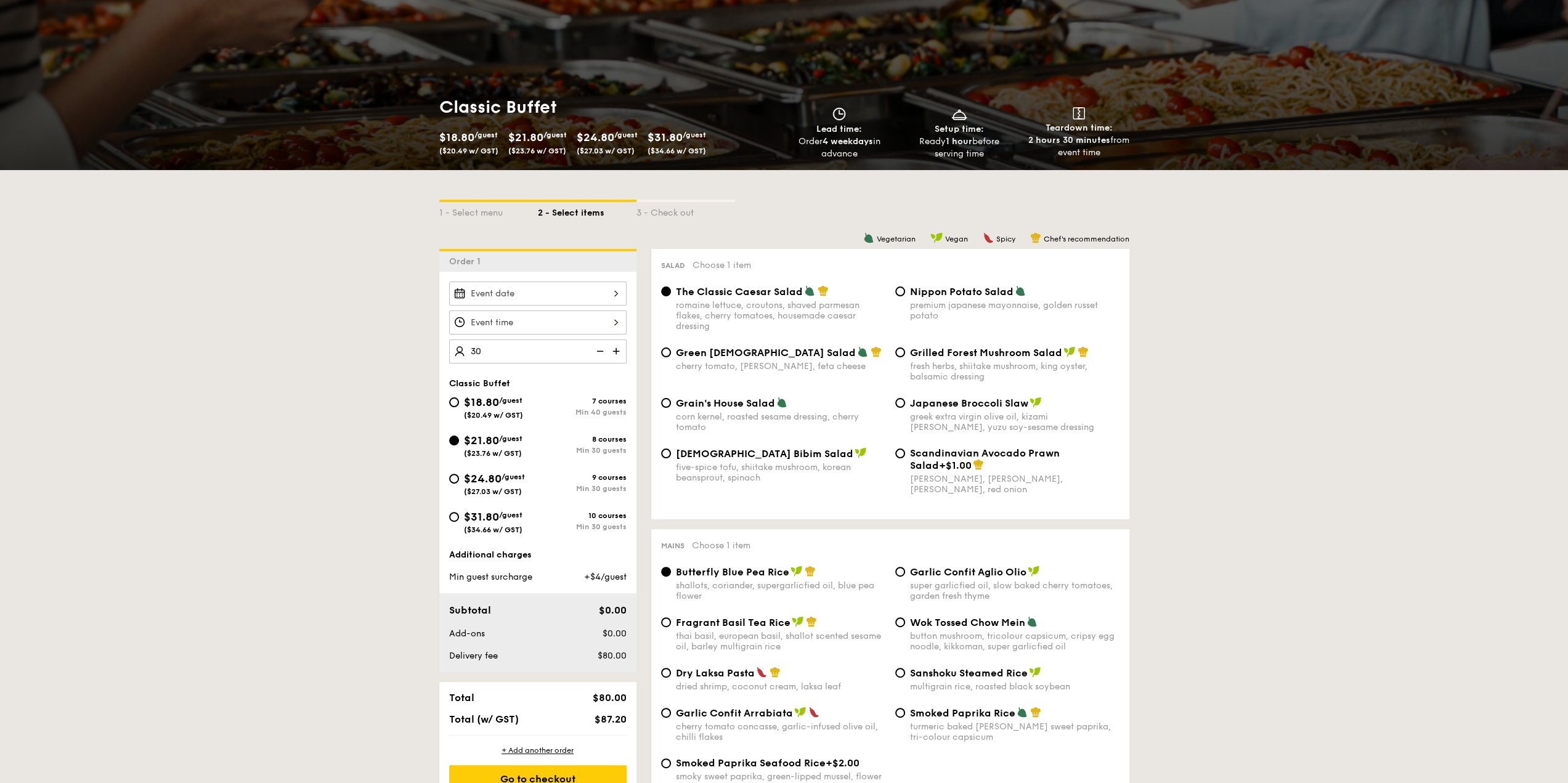
type input "30 guests"
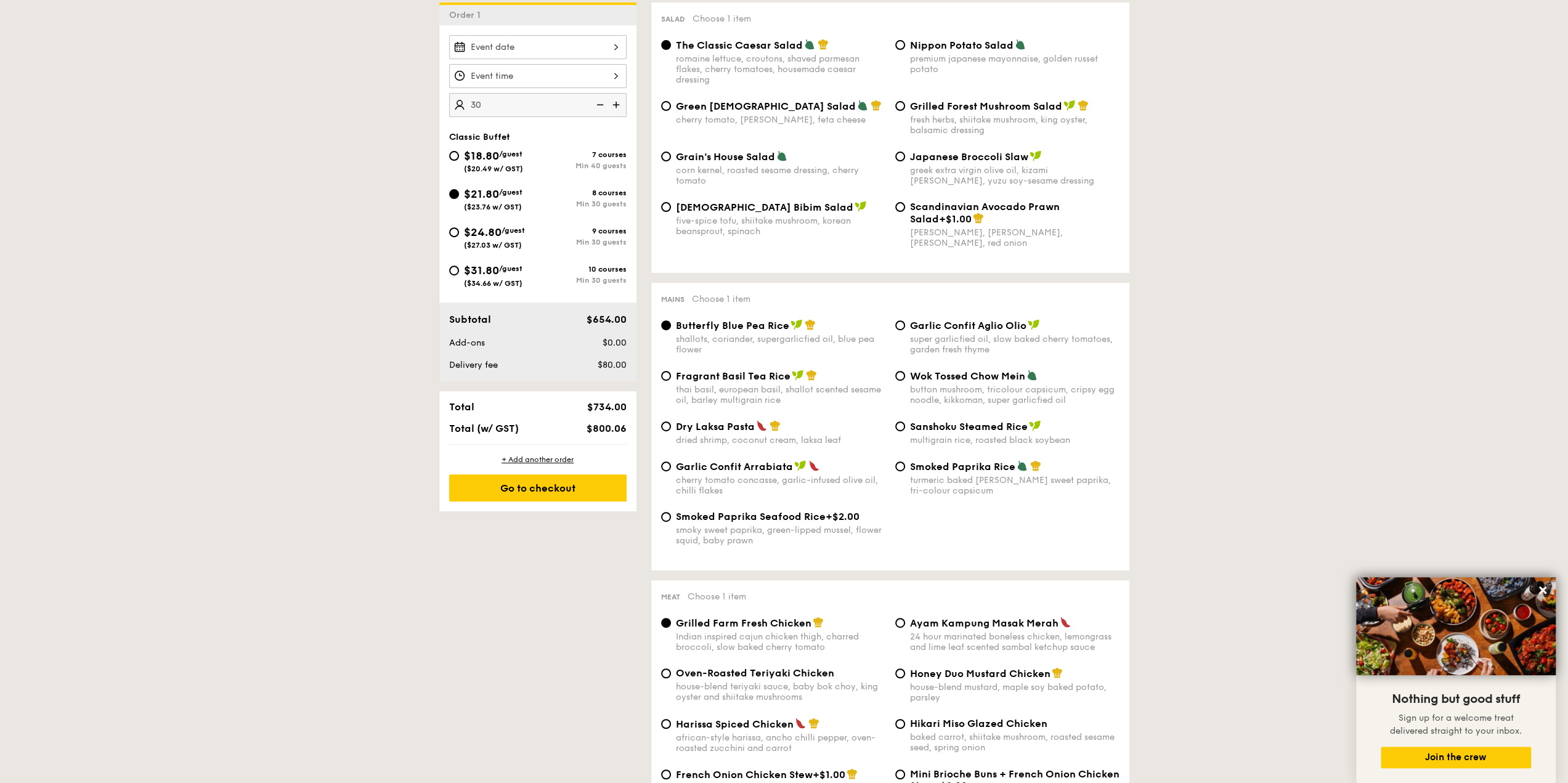
scroll to position [61, 0]
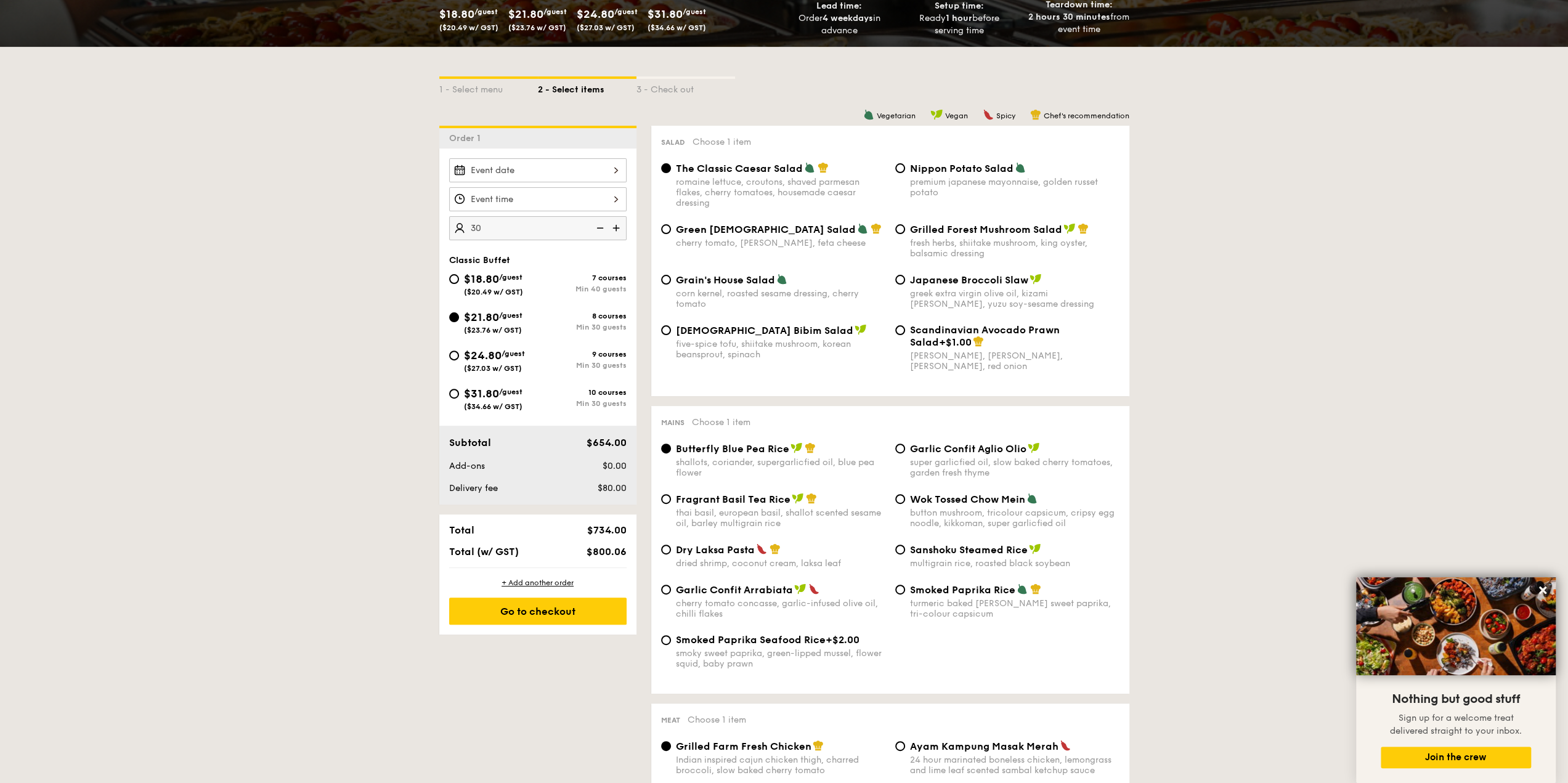
scroll to position [0, 0]
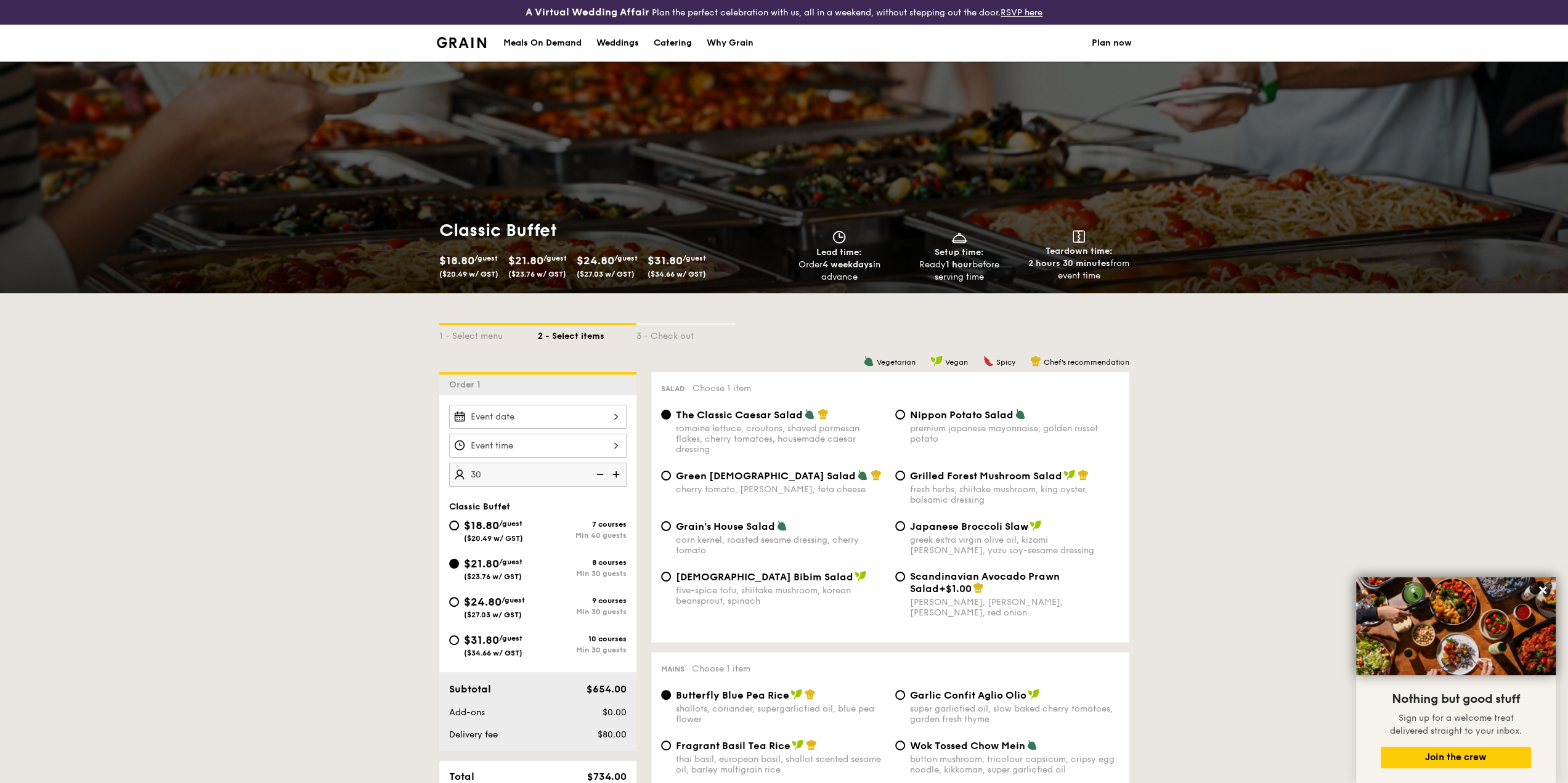
drag, startPoint x: 839, startPoint y: 252, endPoint x: 1078, endPoint y: 273, distance: 239.9
click at [1078, 273] on div "Lead time: Order 4 weekdays in advance Setup time: Ready 1 hour before serving …" at bounding box center [960, 257] width 360 height 53
